Goal: Task Accomplishment & Management: Complete application form

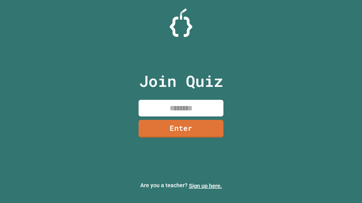
click at [205, 186] on link "Sign up here." at bounding box center [205, 186] width 33 height 7
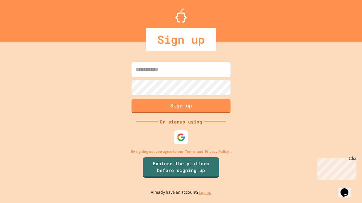
click at [205, 193] on link "Log in." at bounding box center [204, 193] width 13 height 6
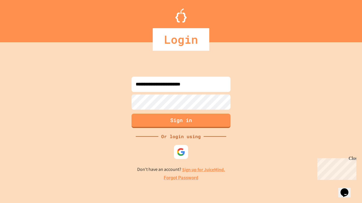
type input "**********"
